Goal: Task Accomplishment & Management: Manage account settings

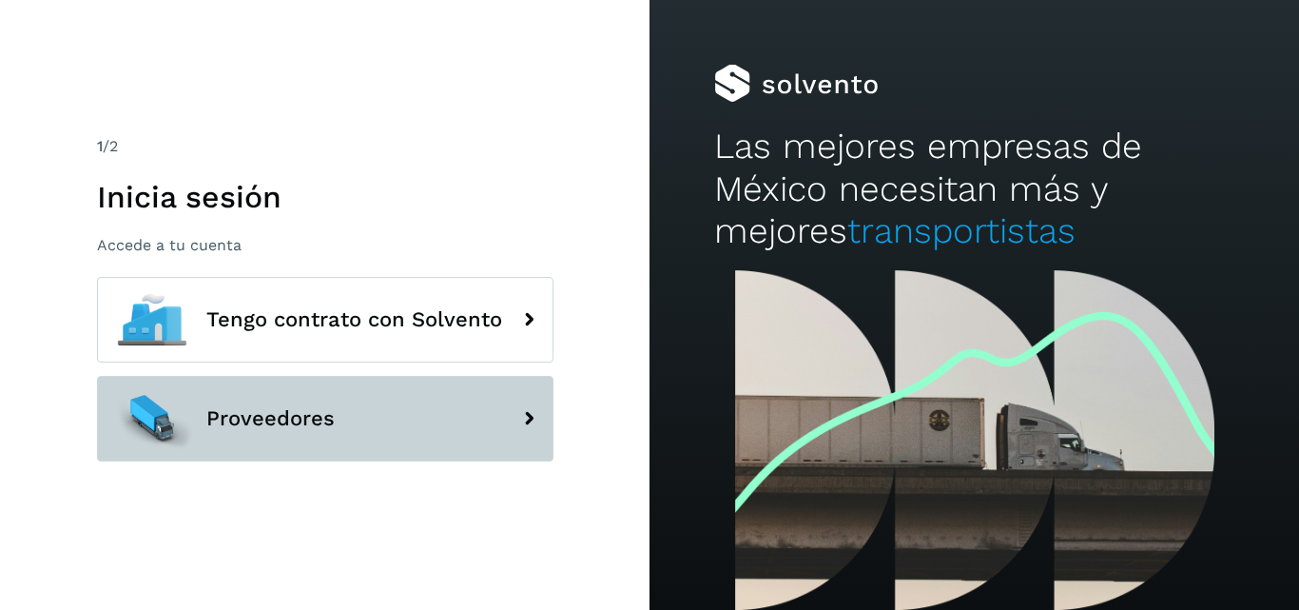
click at [325, 417] on span "Proveedores" at bounding box center [270, 418] width 128 height 23
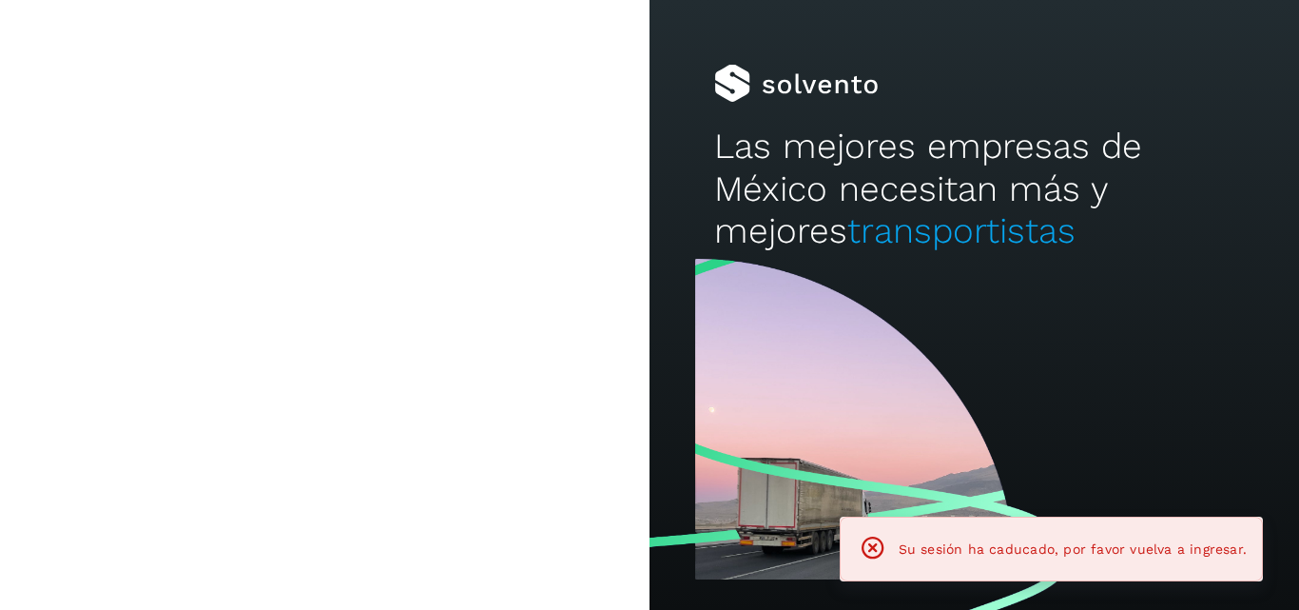
click at [360, 429] on button "Proveedores" at bounding box center [325, 419] width 457 height 86
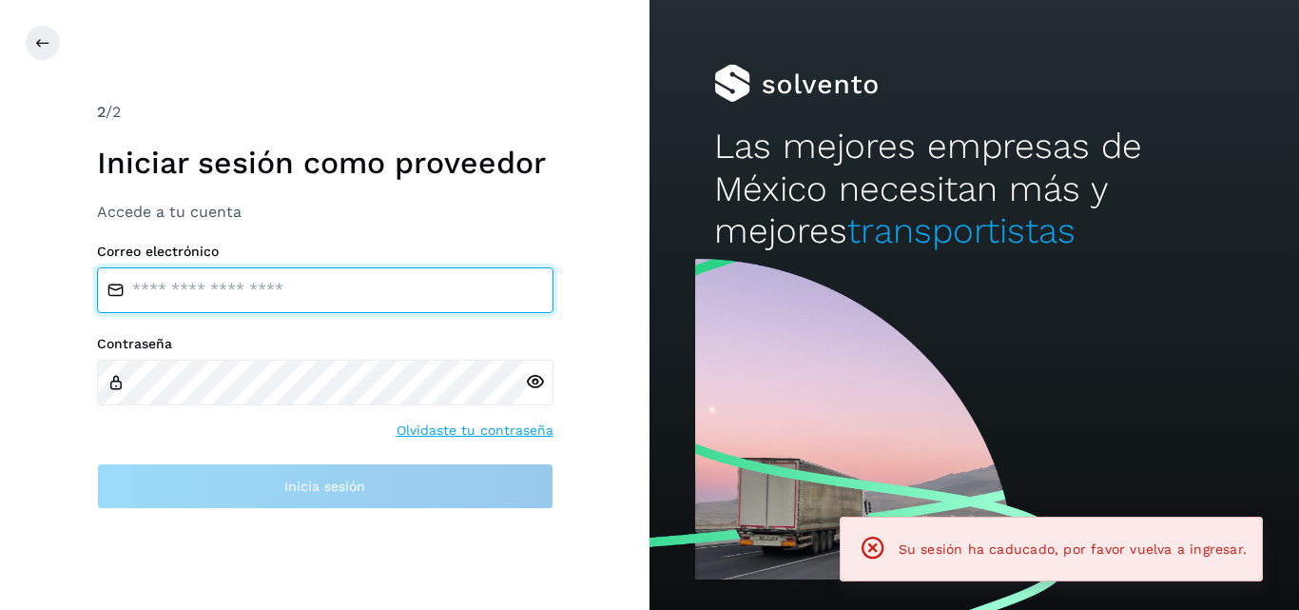
click at [338, 289] on input "email" at bounding box center [325, 290] width 457 height 46
type input "**********"
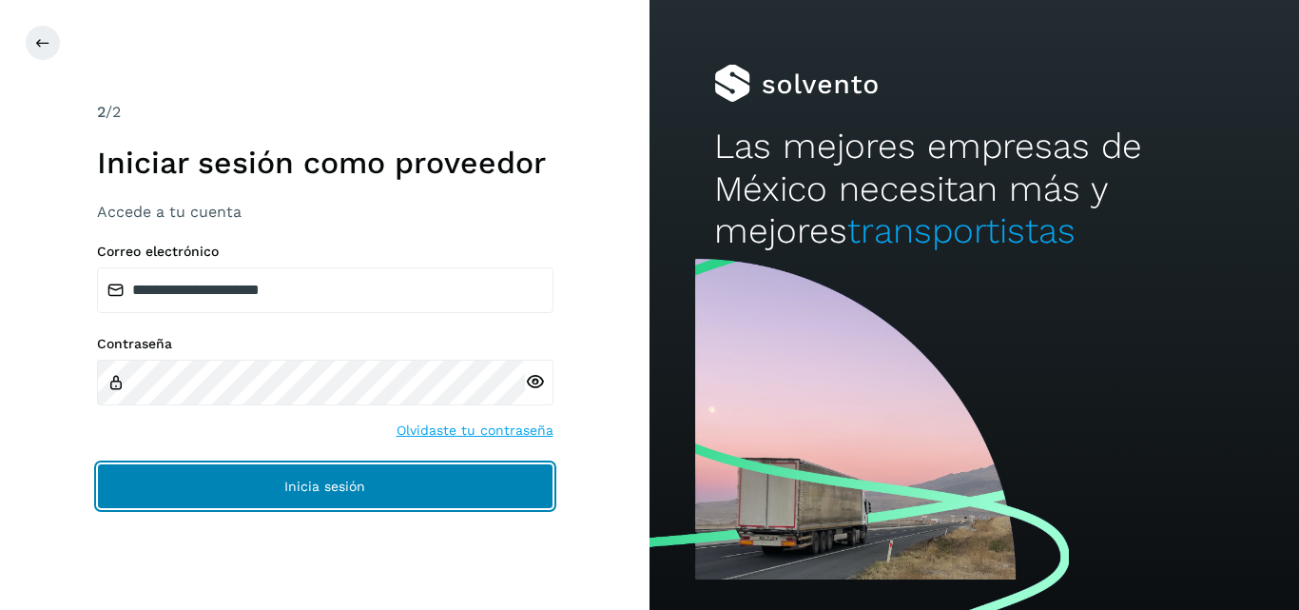
click at [97, 463] on button "Inicia sesión" at bounding box center [325, 486] width 457 height 46
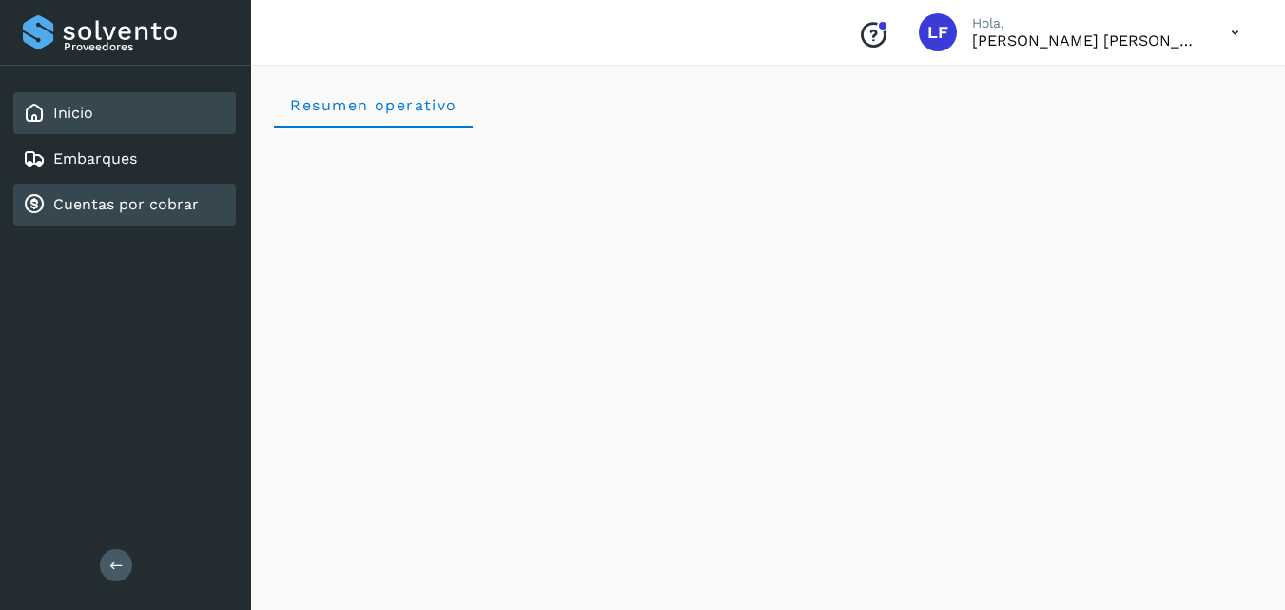
click at [165, 204] on link "Cuentas por cobrar" at bounding box center [126, 204] width 146 height 18
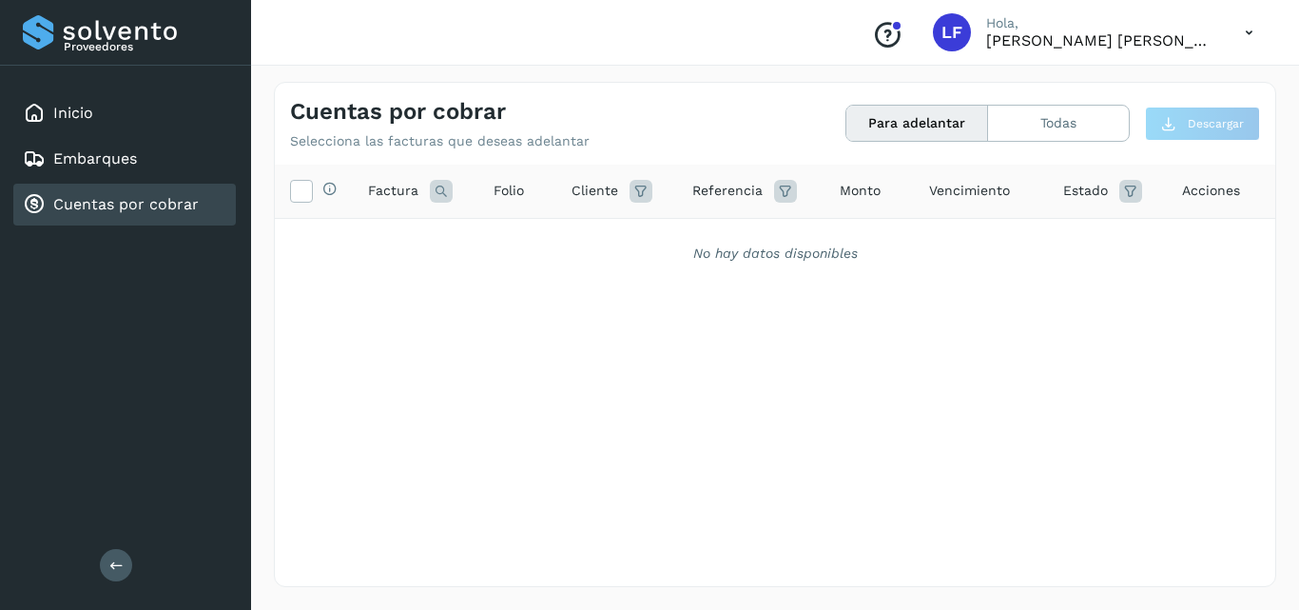
click at [145, 204] on link "Cuentas por cobrar" at bounding box center [126, 204] width 146 height 18
click at [1007, 120] on button "Todas" at bounding box center [1058, 123] width 141 height 35
